Goal: Task Accomplishment & Management: Use online tool/utility

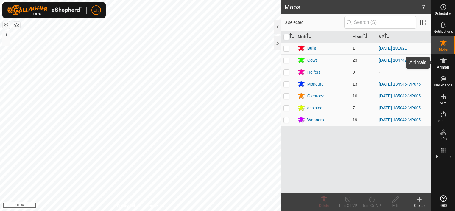
click at [445, 60] on icon at bounding box center [443, 60] width 7 height 5
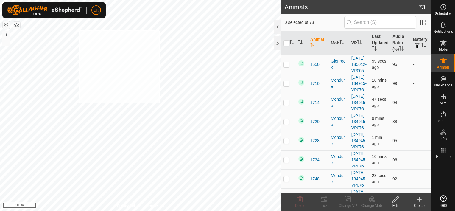
checkbox input "true"
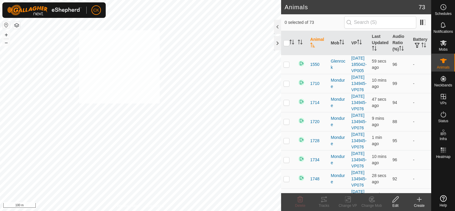
checkbox input "true"
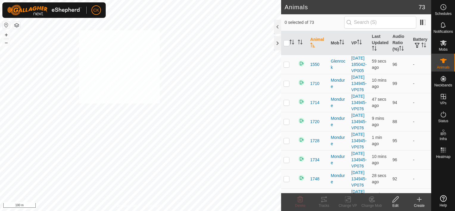
checkbox input "true"
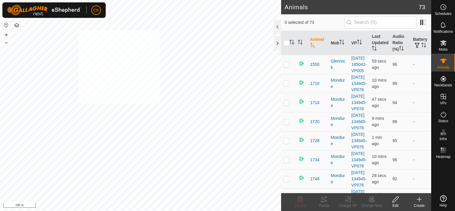
checkbox input "true"
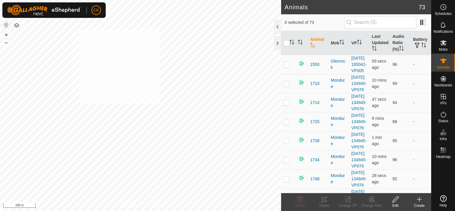
checkbox input "true"
click at [287, 44] on input "checkbox" at bounding box center [287, 43] width 6 height 6
checkbox input "true"
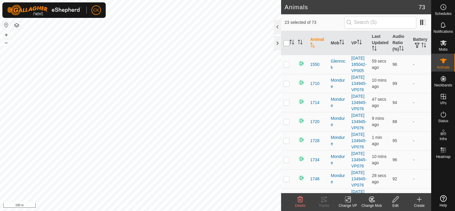
checkbox input "true"
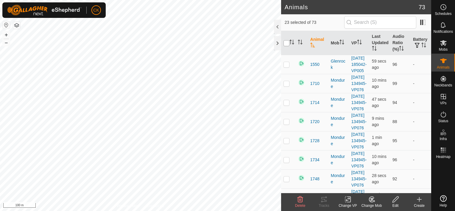
checkbox input "true"
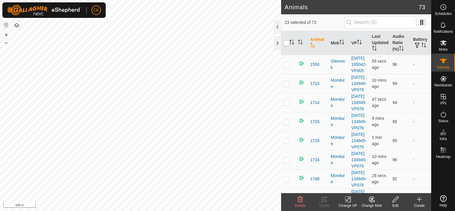
checkbox input "true"
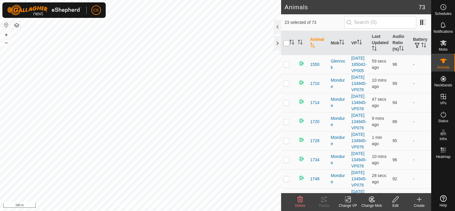
checkbox input "true"
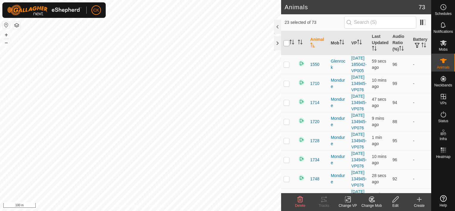
checkbox input "true"
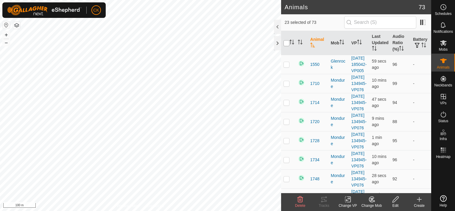
checkbox input "true"
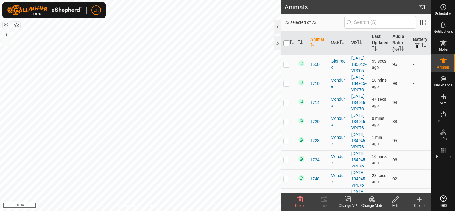
checkbox input "true"
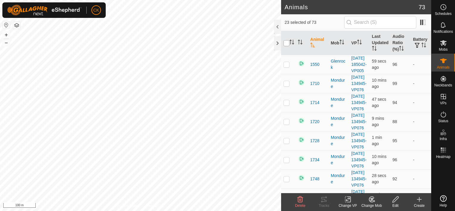
checkbox input "true"
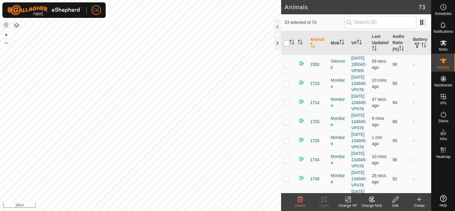
checkbox input "true"
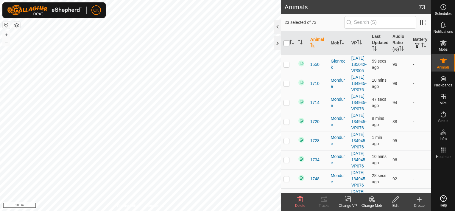
checkbox input "true"
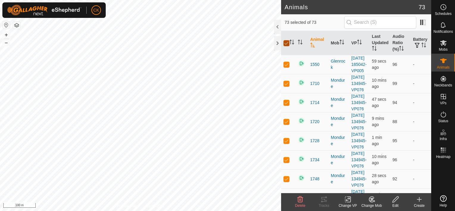
click at [287, 44] on input "checkbox" at bounding box center [287, 43] width 6 height 6
checkbox input "false"
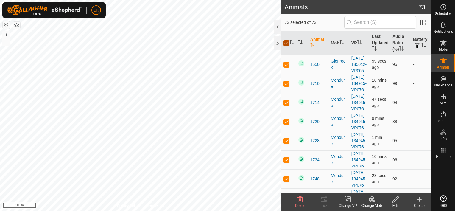
checkbox input "false"
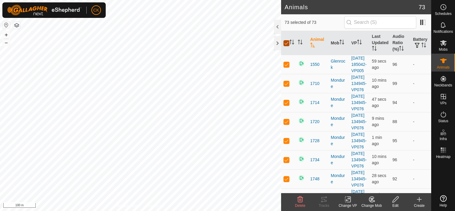
checkbox input "false"
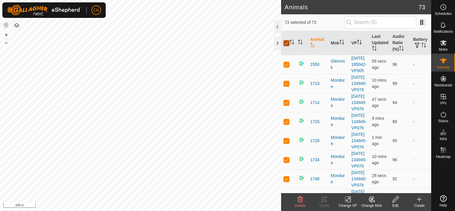
checkbox input "false"
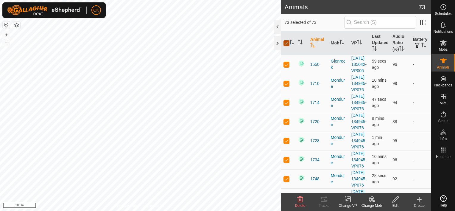
checkbox input "false"
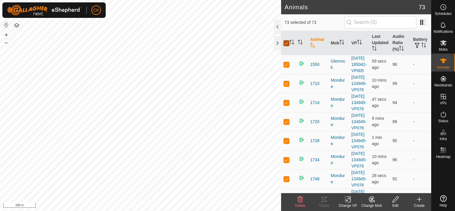
checkbox input "false"
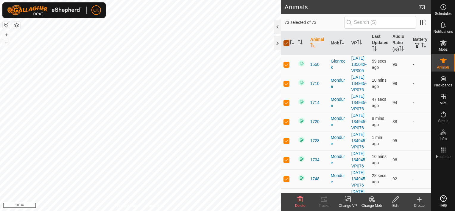
checkbox input "false"
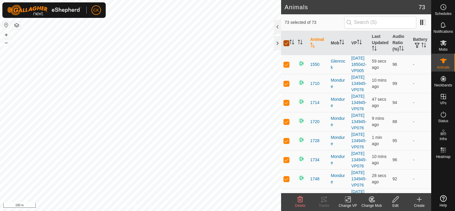
checkbox input "false"
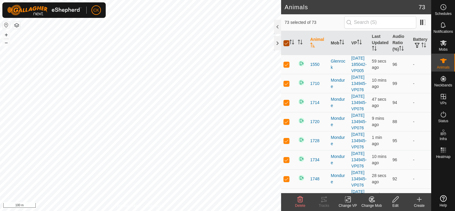
checkbox input "false"
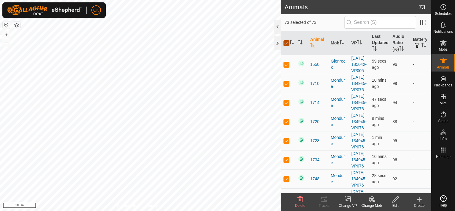
checkbox input "false"
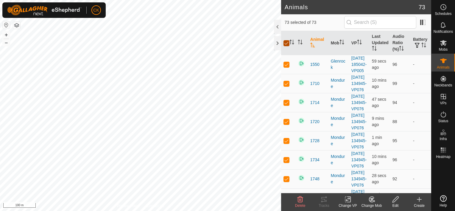
checkbox input "false"
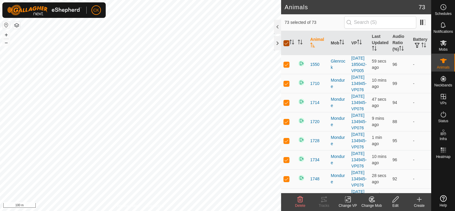
checkbox input "false"
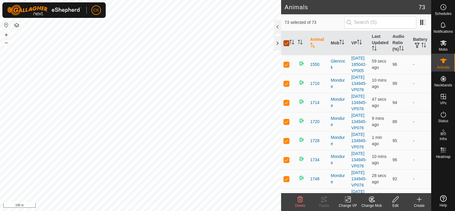
checkbox input "false"
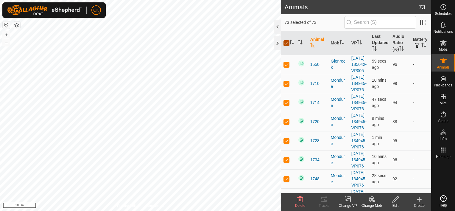
checkbox input "false"
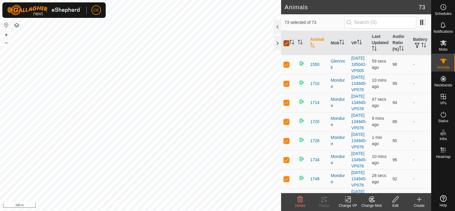
checkbox input "false"
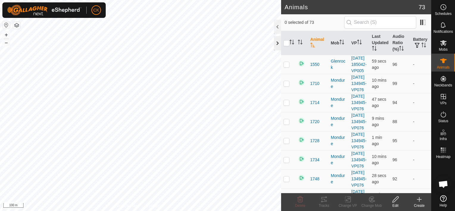
scroll to position [174, 0]
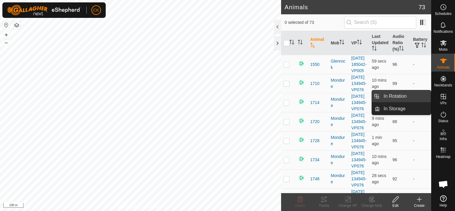
click at [396, 94] on link "In Rotation" at bounding box center [405, 96] width 51 height 12
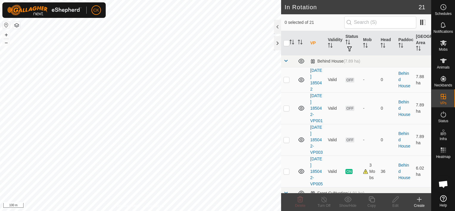
click at [420, 197] on icon at bounding box center [419, 199] width 7 height 7
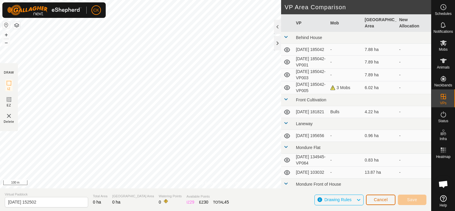
click at [379, 197] on span "Cancel" at bounding box center [381, 199] width 14 height 5
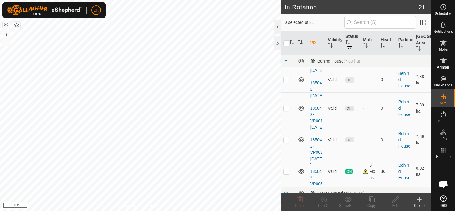
click at [418, 197] on icon at bounding box center [419, 199] width 7 height 7
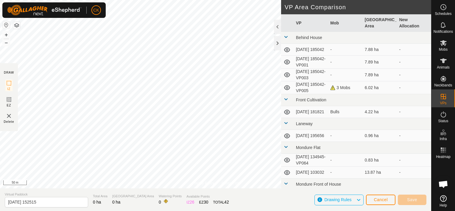
click at [292, 130] on td at bounding box center [287, 136] width 13 height 12
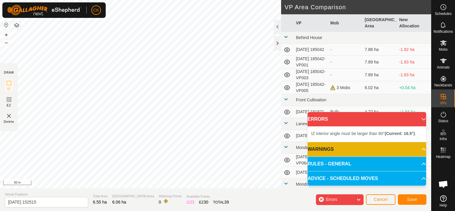
scroll to position [179, 0]
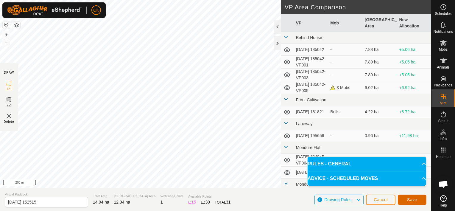
click at [416, 200] on span "Save" at bounding box center [412, 199] width 10 height 5
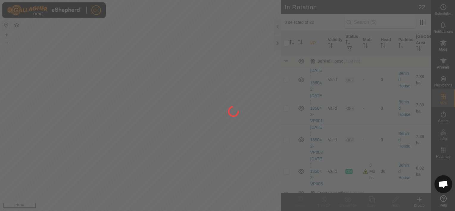
click at [443, 41] on div at bounding box center [227, 105] width 455 height 211
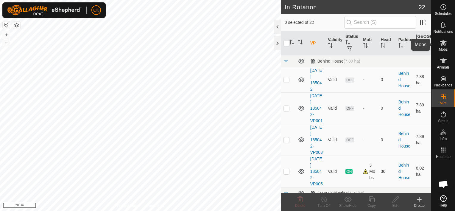
click at [443, 41] on icon at bounding box center [443, 43] width 7 height 6
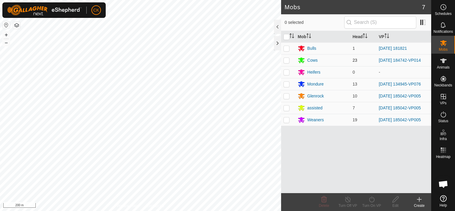
click at [287, 61] on p-checkbox at bounding box center [287, 60] width 6 height 5
checkbox input "true"
click at [370, 199] on icon at bounding box center [371, 199] width 7 height 7
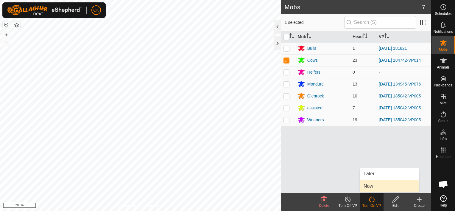
click at [368, 186] on link "Now" at bounding box center [389, 186] width 59 height 12
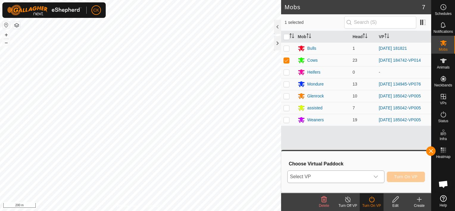
click at [377, 176] on icon "dropdown trigger" at bounding box center [376, 176] width 5 height 5
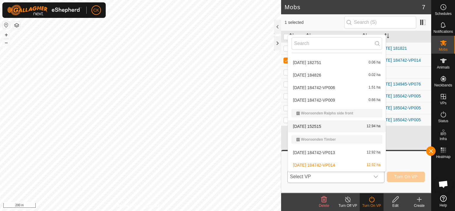
scroll to position [268, 0]
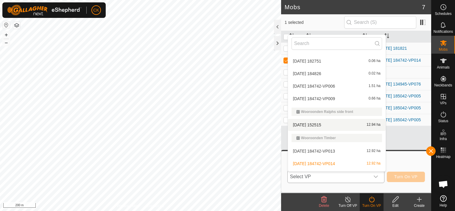
click at [324, 124] on li "[DATE] 152515 12.94 ha" at bounding box center [337, 125] width 98 height 12
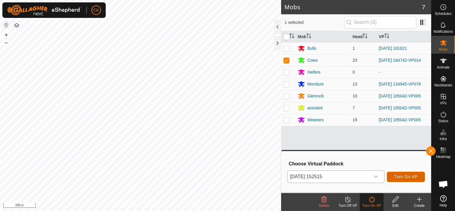
click at [416, 177] on span "Turn On VP" at bounding box center [405, 176] width 23 height 5
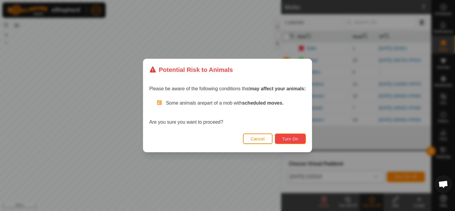
click at [294, 140] on span "Turn On" at bounding box center [290, 138] width 16 height 5
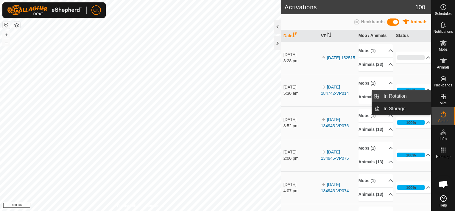
click at [414, 96] on link "In Rotation" at bounding box center [405, 96] width 51 height 12
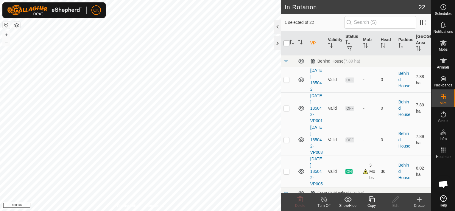
click at [286, 41] on input "checkbox" at bounding box center [287, 43] width 6 height 6
checkbox input "true"
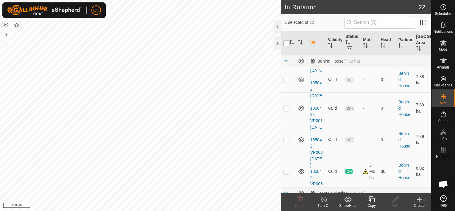
checkbox input "true"
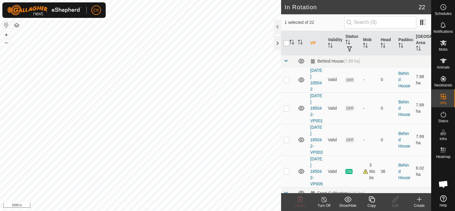
checkbox input "true"
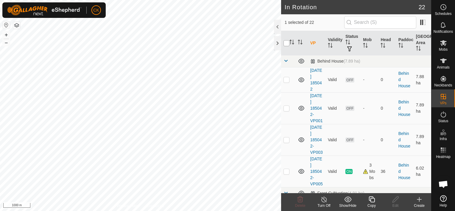
checkbox input "true"
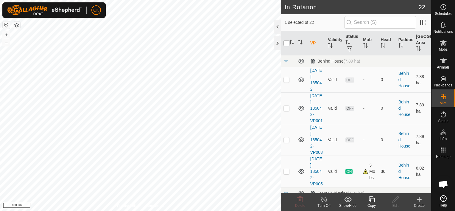
checkbox input "true"
click at [287, 41] on input "checkbox" at bounding box center [287, 43] width 6 height 6
checkbox input "false"
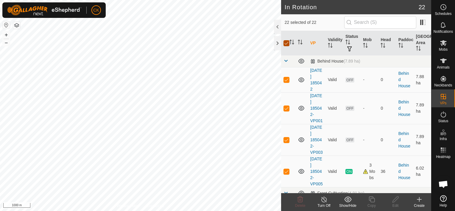
checkbox input "false"
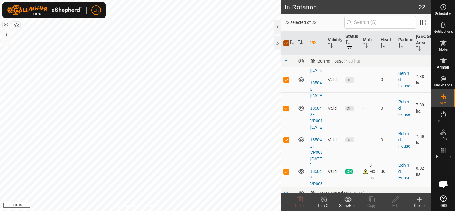
checkbox input "false"
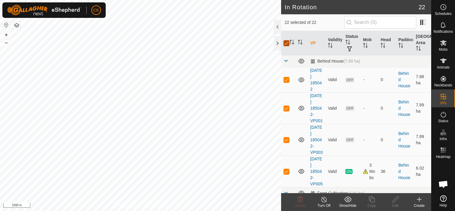
checkbox input "false"
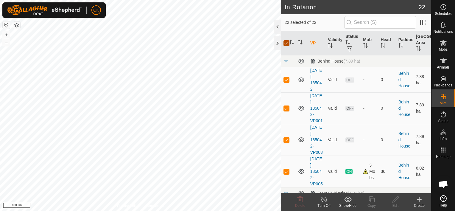
checkbox input "false"
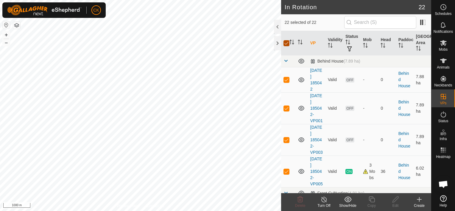
checkbox input "false"
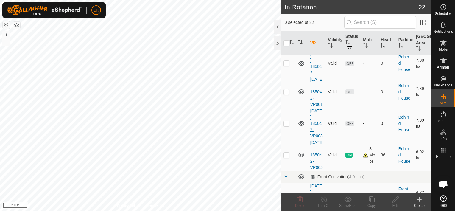
scroll to position [30, 0]
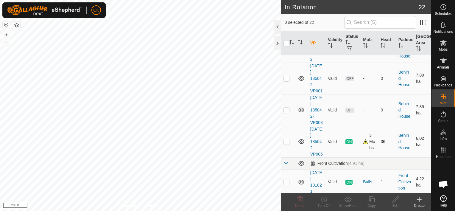
click at [287, 144] on p-checkbox at bounding box center [287, 141] width 6 height 5
checkbox input "true"
click at [373, 199] on icon at bounding box center [371, 199] width 7 height 7
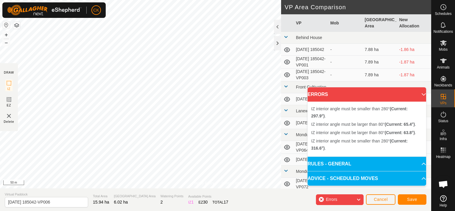
click at [87, 17] on div "CK Schedules Notifications Mobs Animals Neckbands VPs Status Infra Heatmap Help…" at bounding box center [227, 105] width 455 height 211
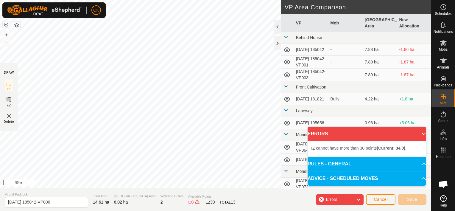
click at [105, 207] on div "Privacy Policy Contact Us Type: Inclusion Zone undefined Animal + – ⇧ i 50 m DR…" at bounding box center [215, 105] width 431 height 211
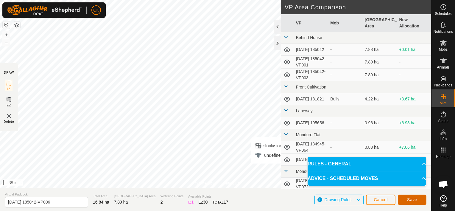
click at [419, 199] on button "Save" at bounding box center [412, 200] width 29 height 10
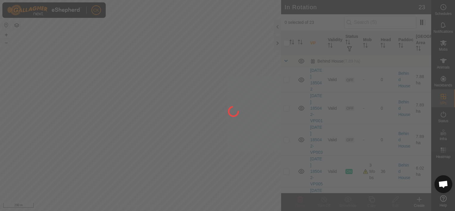
click at [182, 101] on div "CK Schedules Notifications Mobs Animals Neckbands VPs Status Infra Heatmap Help…" at bounding box center [227, 105] width 455 height 211
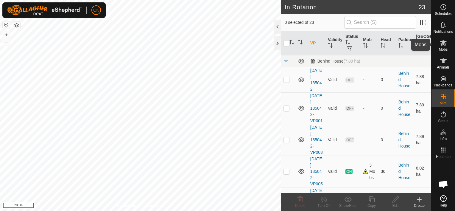
click at [445, 41] on icon at bounding box center [443, 42] width 7 height 7
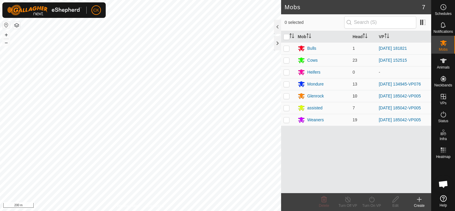
click at [286, 97] on p-checkbox at bounding box center [287, 96] width 6 height 5
checkbox input "true"
click at [287, 108] on p-checkbox at bounding box center [287, 107] width 6 height 5
checkbox input "true"
click at [287, 119] on p-checkbox at bounding box center [287, 119] width 6 height 5
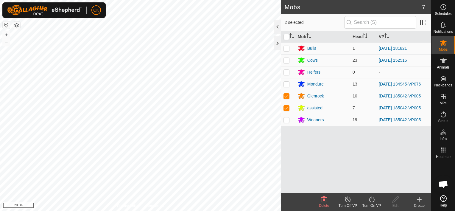
checkbox input "true"
click at [371, 199] on icon at bounding box center [371, 199] width 7 height 7
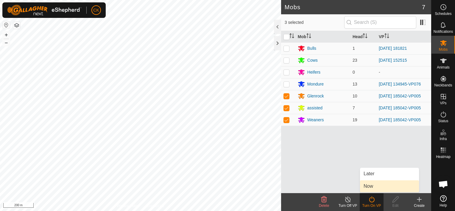
click at [368, 185] on link "Now" at bounding box center [389, 186] width 59 height 12
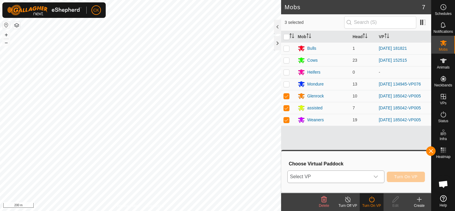
click at [376, 176] on icon "dropdown trigger" at bounding box center [376, 176] width 4 height 2
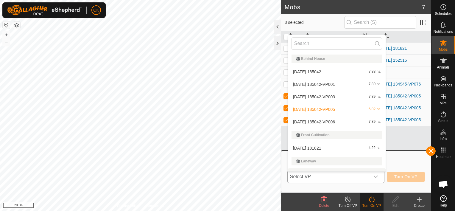
scroll to position [9, 0]
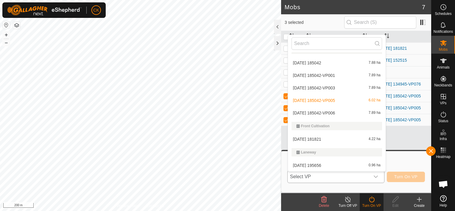
click at [333, 111] on li "[DATE] 185042-VP006 7.89 ha" at bounding box center [337, 113] width 98 height 12
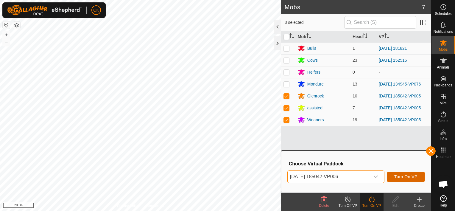
click at [396, 178] on span "Turn On VP" at bounding box center [405, 176] width 23 height 5
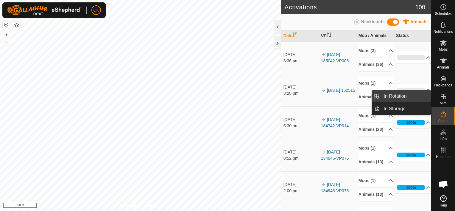
click at [421, 96] on link "In Rotation" at bounding box center [405, 96] width 51 height 12
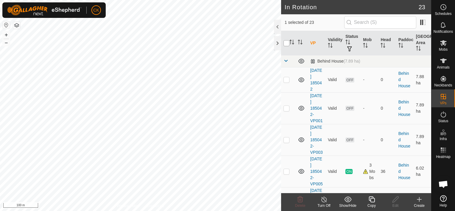
click at [287, 43] on input "checkbox" at bounding box center [287, 43] width 6 height 6
checkbox input "true"
click at [287, 43] on input "checkbox" at bounding box center [287, 43] width 6 height 6
click at [278, 41] on div at bounding box center [277, 43] width 7 height 14
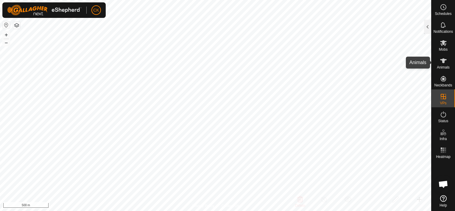
click at [443, 60] on icon at bounding box center [443, 60] width 7 height 5
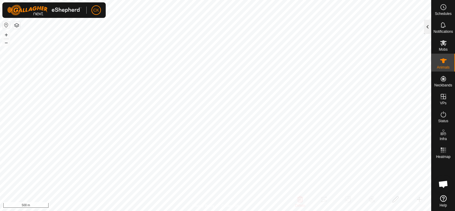
click at [429, 29] on div at bounding box center [427, 27] width 7 height 14
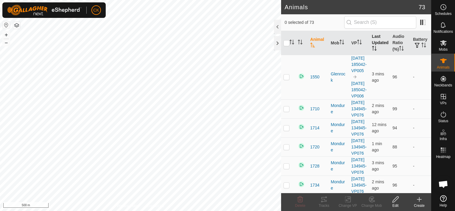
click at [374, 42] on th "Last Updated" at bounding box center [380, 43] width 21 height 24
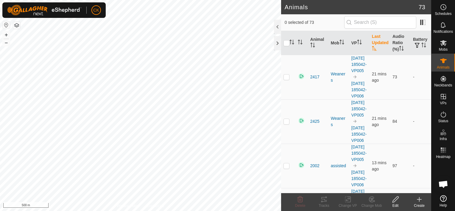
click at [374, 42] on th "Last Updated" at bounding box center [380, 43] width 21 height 24
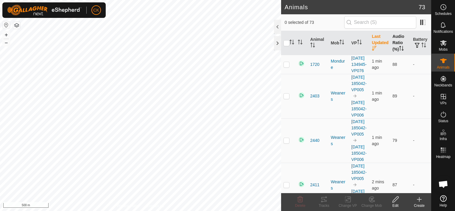
click at [393, 40] on th "Audio Ratio (%)" at bounding box center [400, 43] width 21 height 24
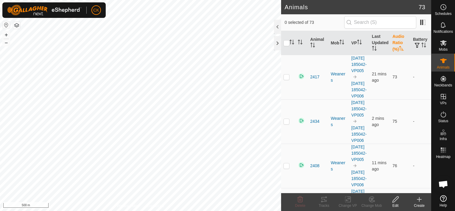
click at [393, 40] on th "Audio Ratio (%)" at bounding box center [400, 43] width 21 height 24
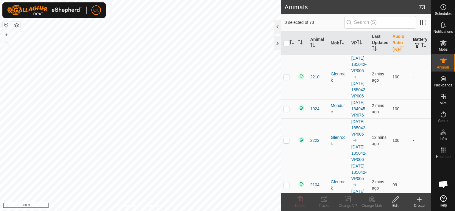
click at [413, 41] on th "Battery" at bounding box center [421, 43] width 21 height 24
click at [280, 46] on div at bounding box center [277, 43] width 7 height 14
